Goal: Navigation & Orientation: Find specific page/section

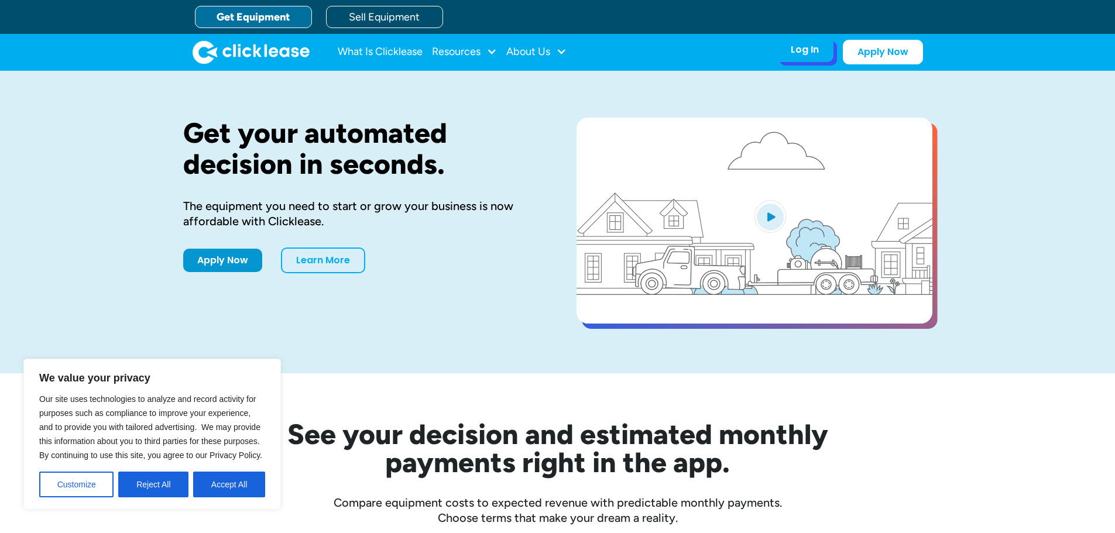
click at [817, 53] on div "Log In" at bounding box center [804, 50] width 28 height 12
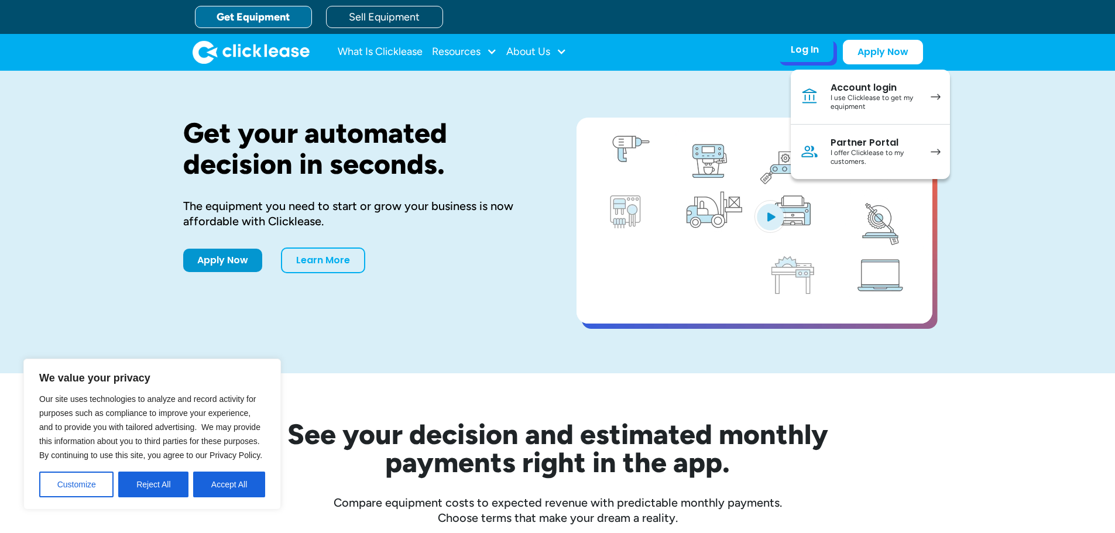
click at [844, 92] on div "Account login" at bounding box center [874, 88] width 88 height 12
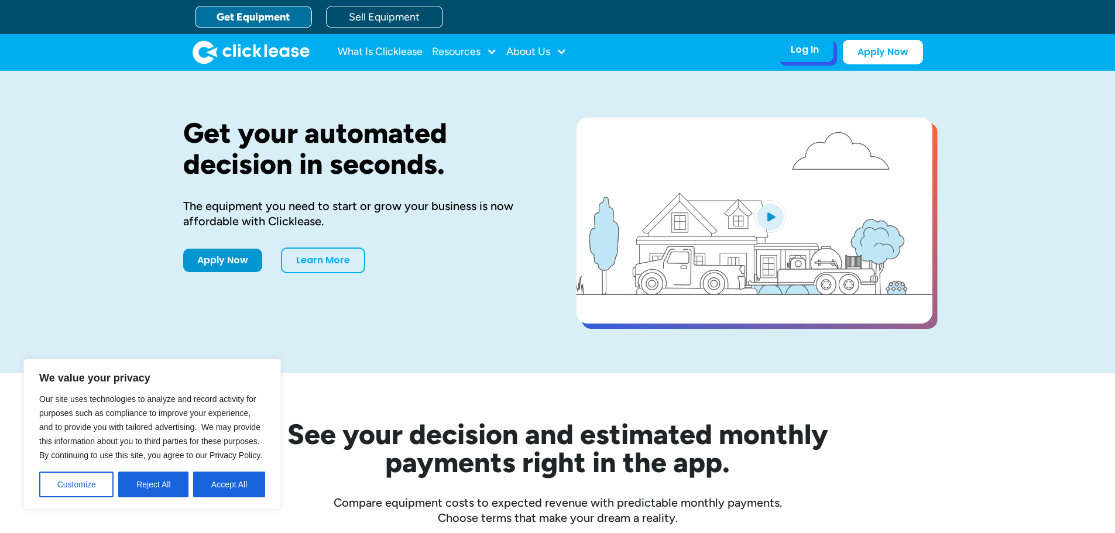
click at [810, 49] on div "Log In" at bounding box center [804, 50] width 28 height 12
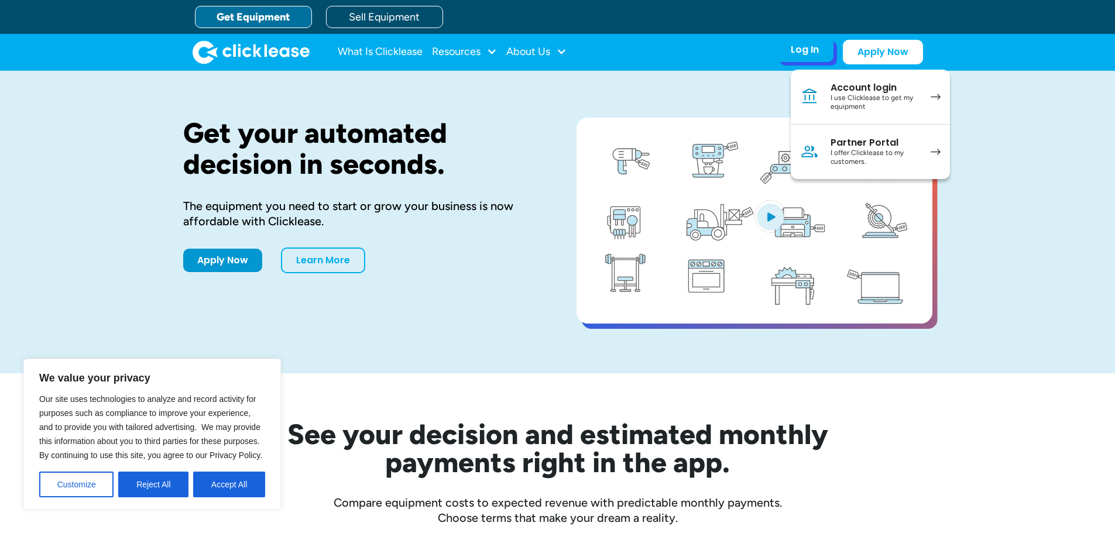
click at [879, 152] on div "I offer Clicklease to my customers." at bounding box center [874, 158] width 88 height 18
